Goal: Find specific page/section

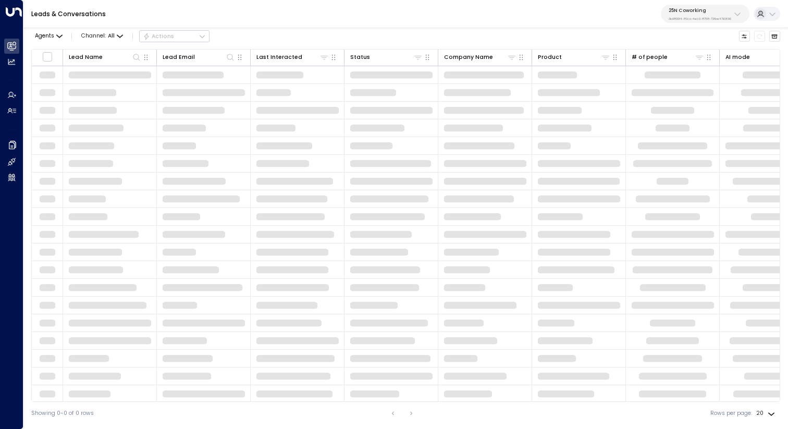
click at [698, 13] on p "25N Coworking" at bounding box center [700, 10] width 63 height 6
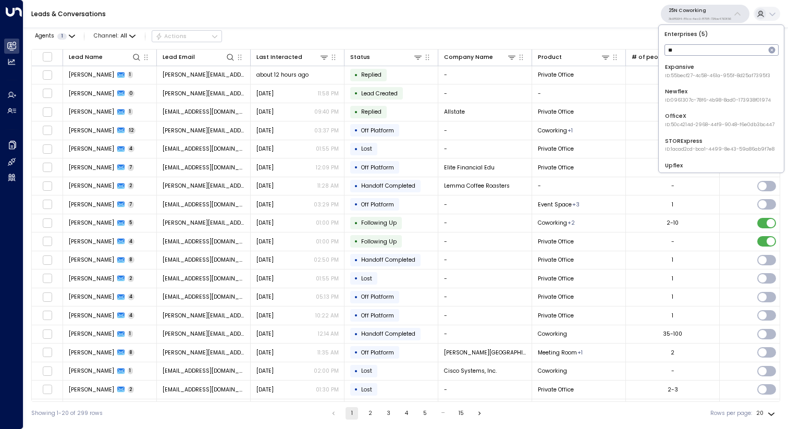
type input "**"
click at [711, 70] on div "Expansive ID: 55becf27-4c58-461a-955f-8d25af7395f3" at bounding box center [717, 71] width 105 height 16
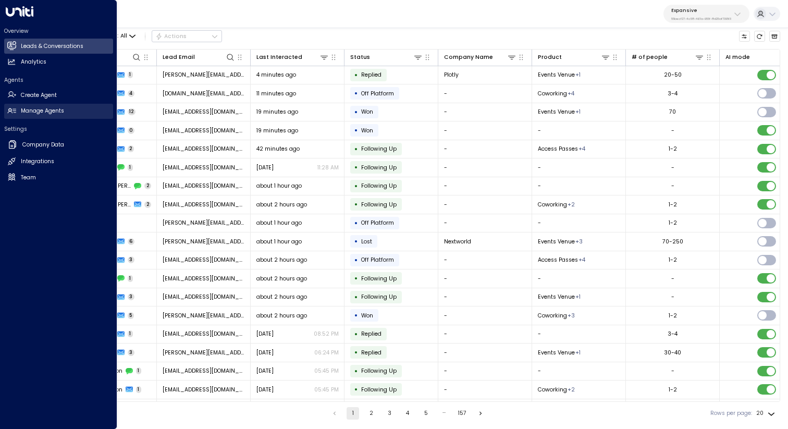
click at [51, 110] on h2 "Manage Agents" at bounding box center [42, 111] width 43 height 8
